Goal: Navigation & Orientation: Find specific page/section

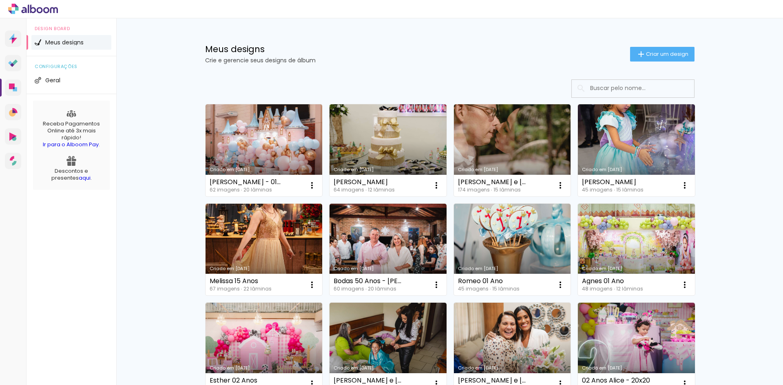
click at [79, 180] on link "aqui" at bounding box center [85, 178] width 12 height 8
